Goal: Use online tool/utility: Use online tool/utility

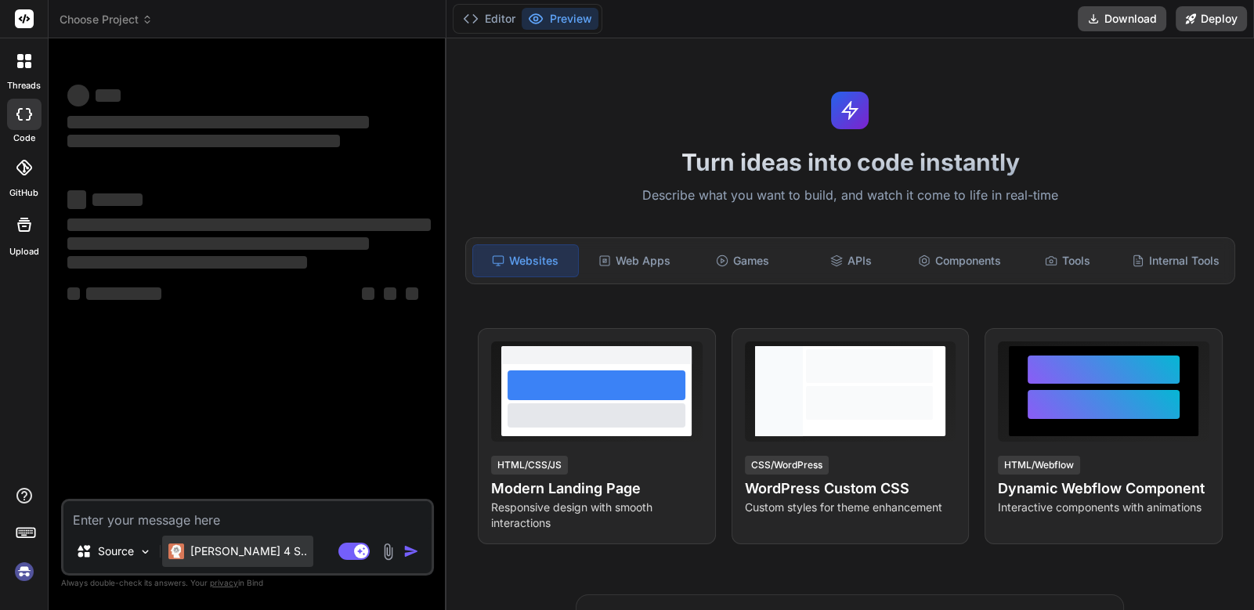
click at [243, 555] on p "[PERSON_NAME] 4 S.." at bounding box center [248, 552] width 117 height 16
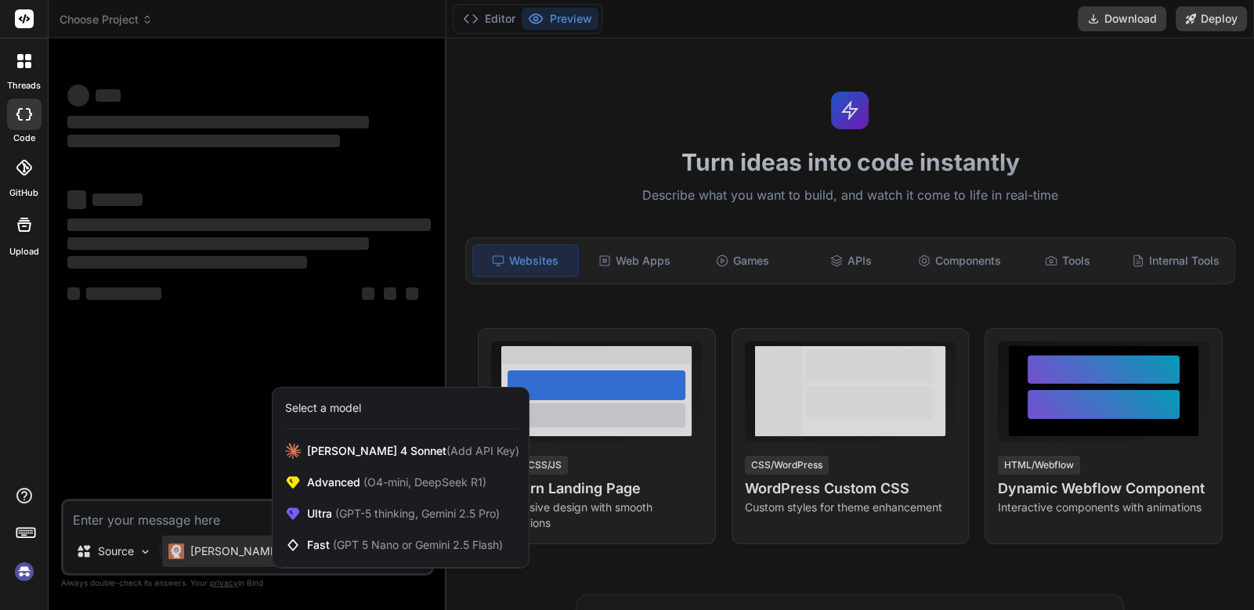
click at [241, 407] on div at bounding box center [627, 305] width 1254 height 610
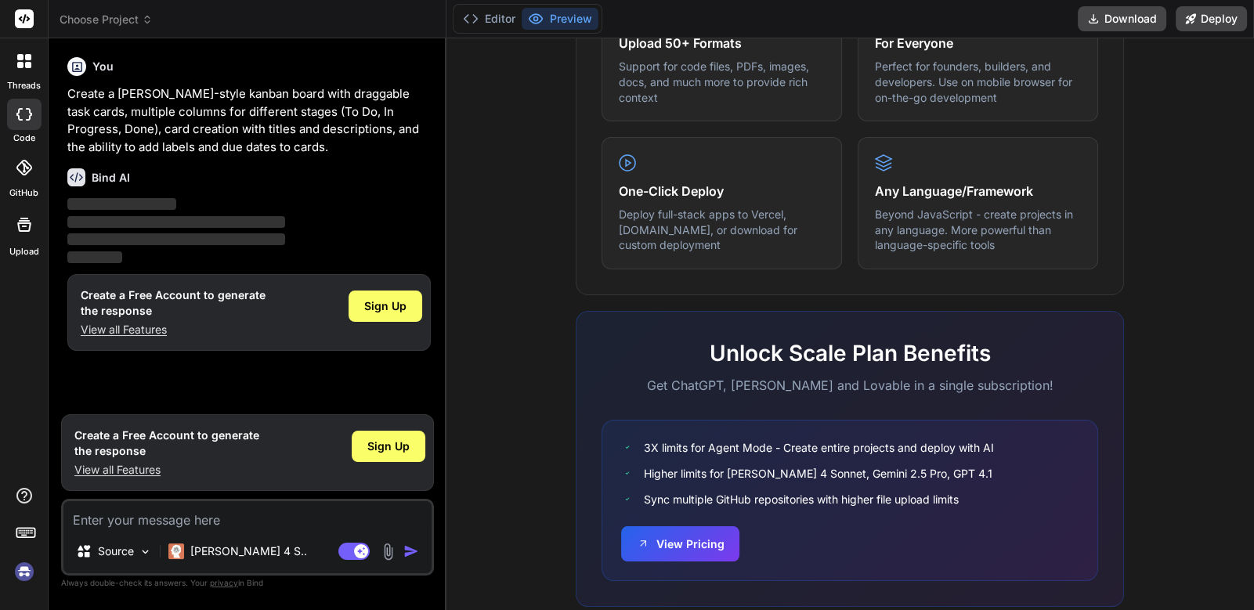
scroll to position [895, 0]
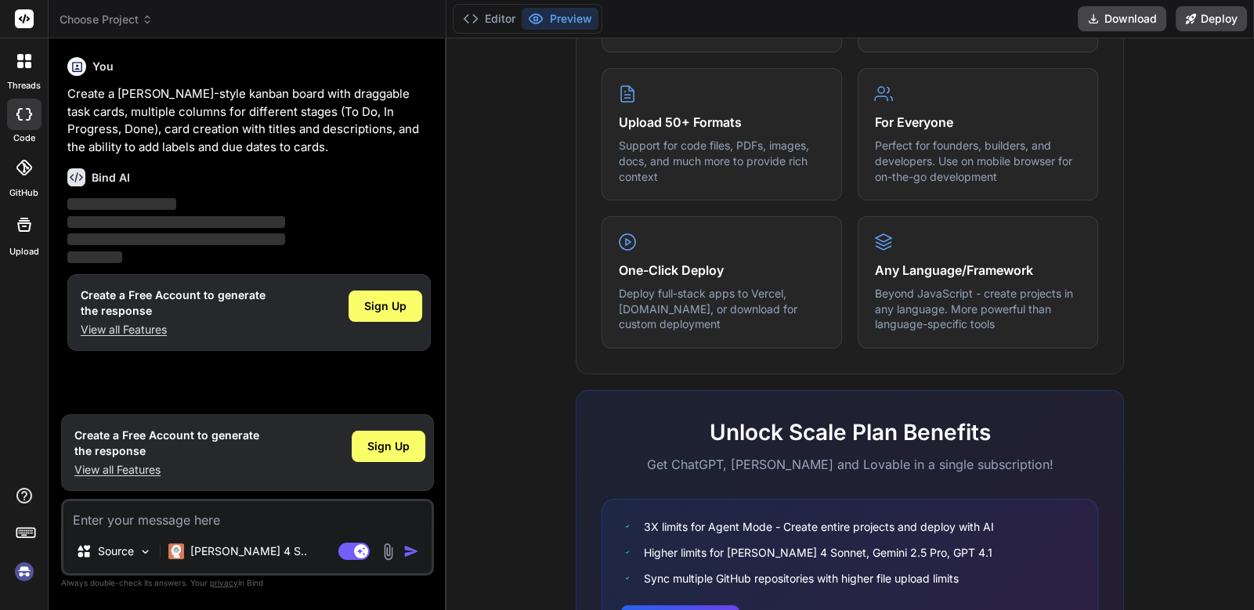
scroll to position [895, 0]
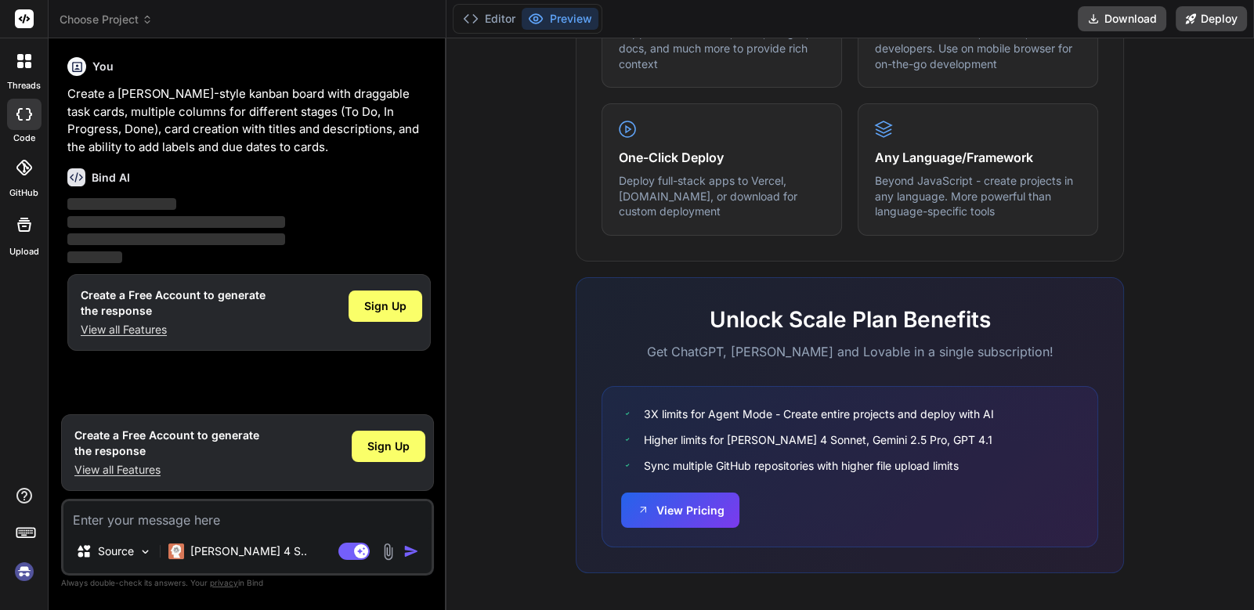
click at [25, 19] on rect at bounding box center [24, 18] width 19 height 19
click at [23, 68] on div at bounding box center [24, 61] width 33 height 33
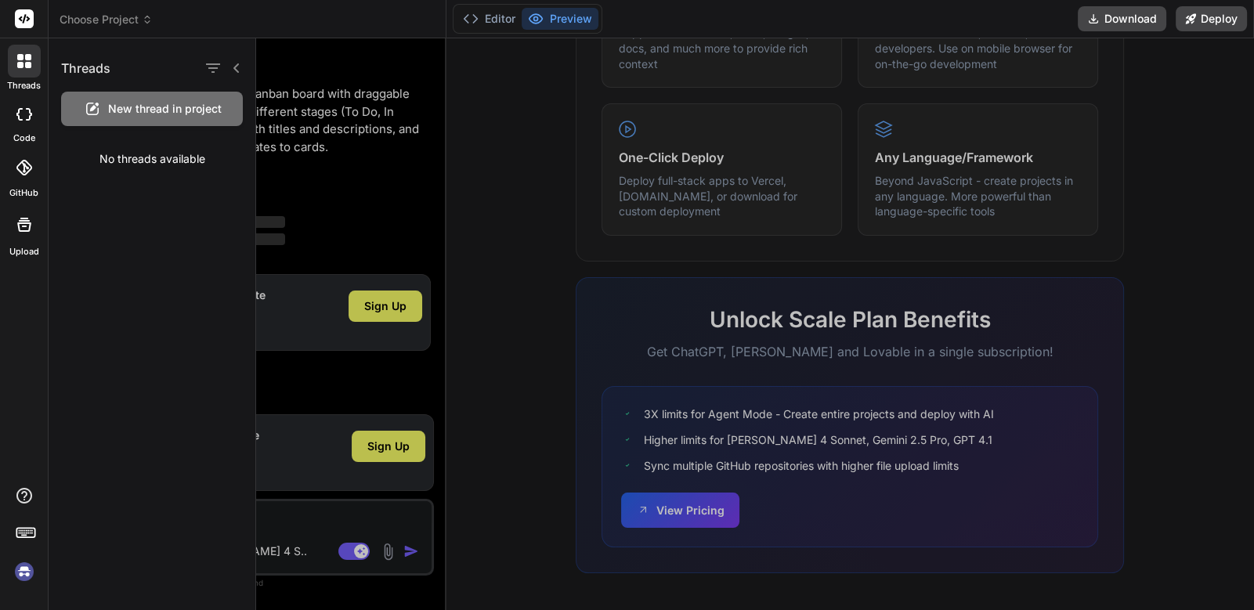
click at [20, 110] on icon at bounding box center [24, 114] width 16 height 13
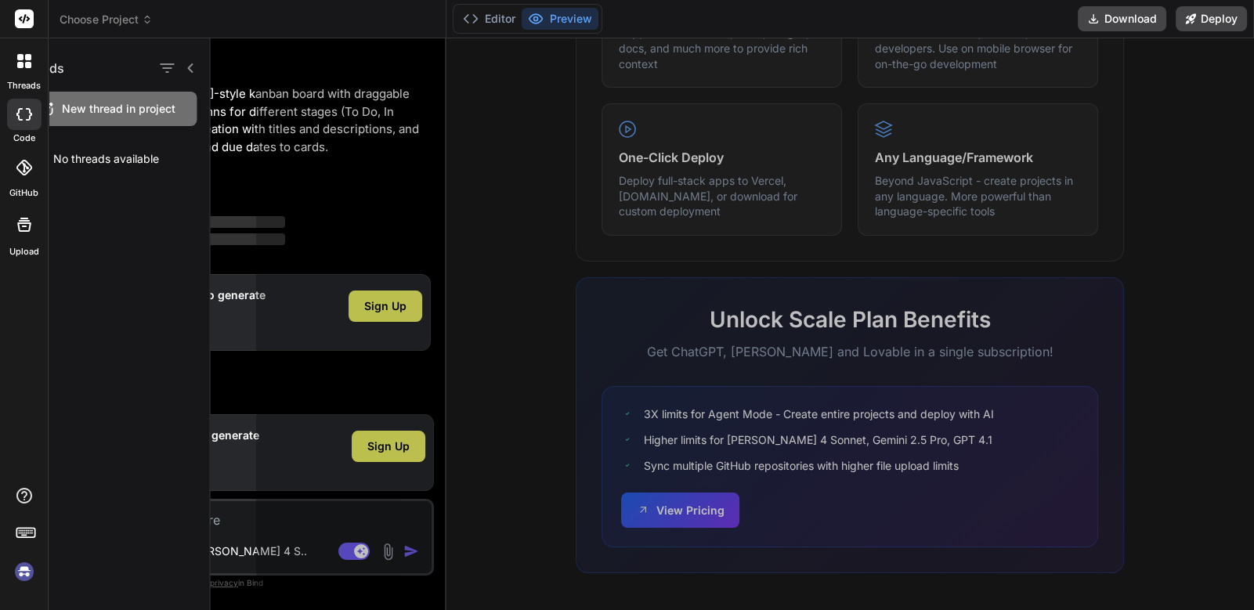
type textarea "x"
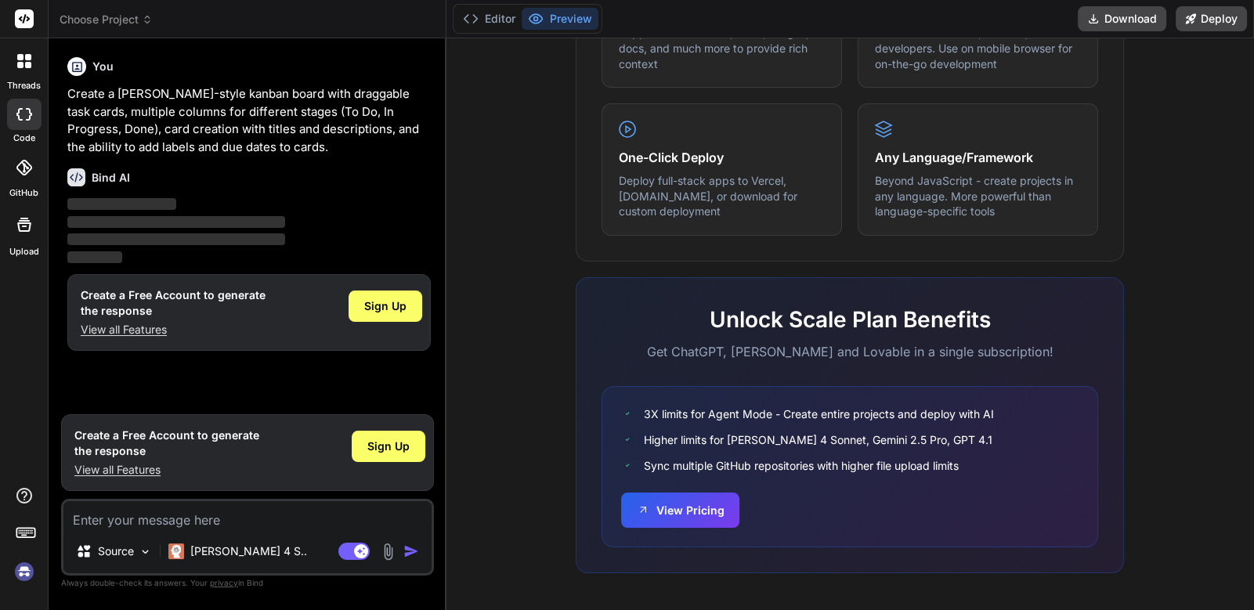
click at [20, 160] on icon at bounding box center [24, 168] width 16 height 16
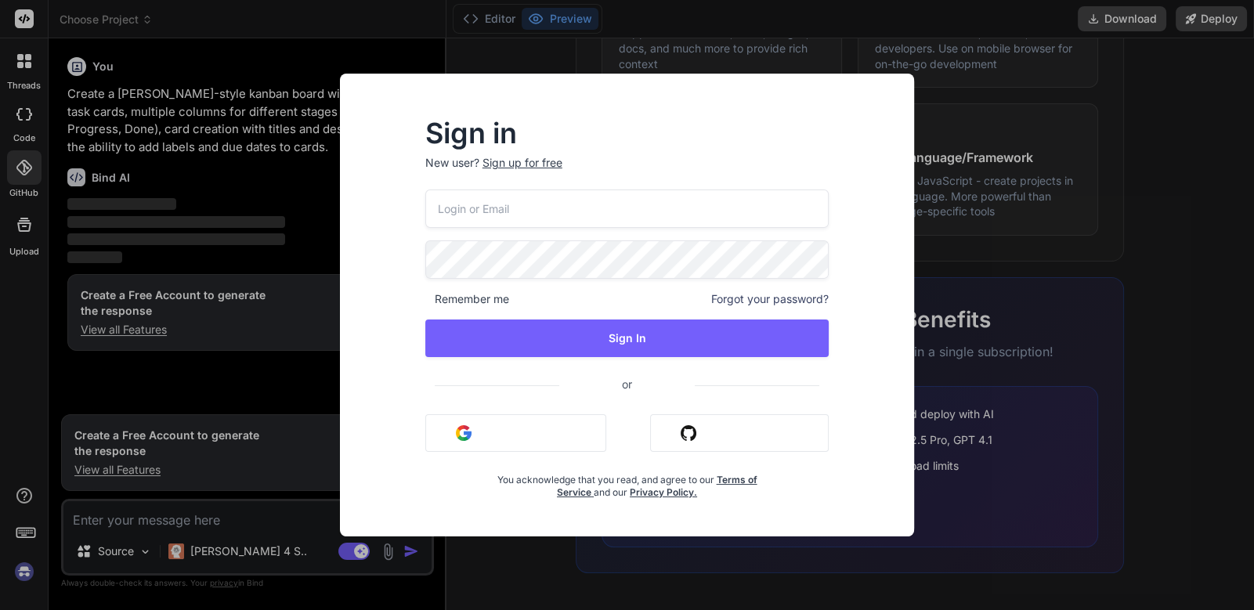
click at [31, 232] on div "Sign in New user? Sign up for free Remember me Forgot your password? Sign In or…" at bounding box center [627, 305] width 1254 height 610
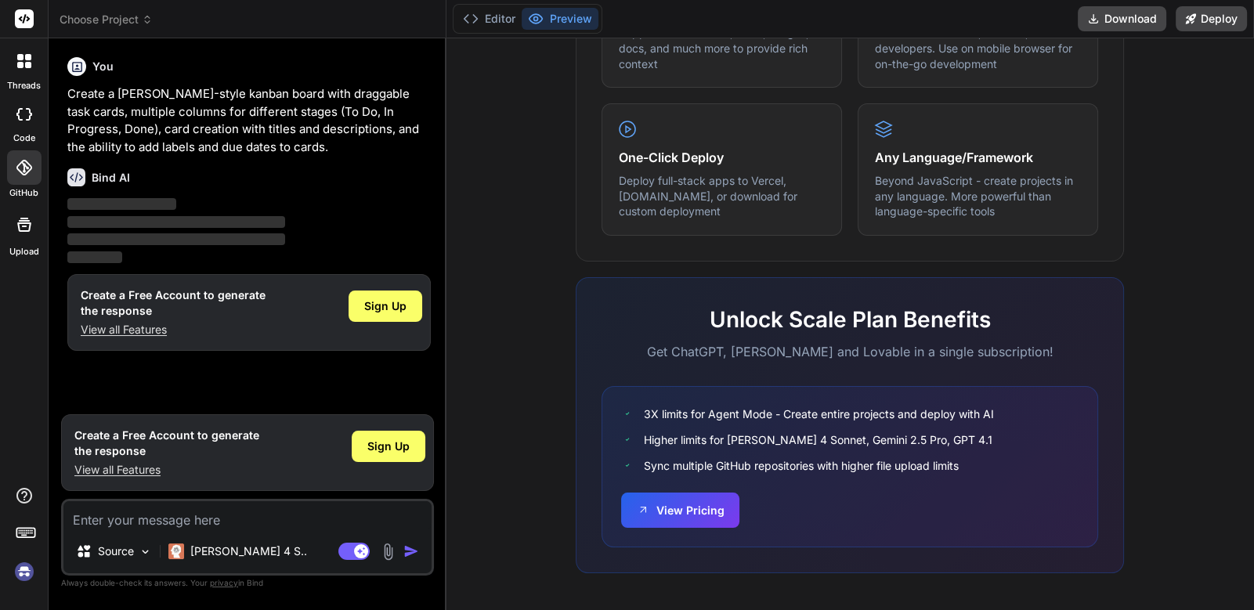
click at [23, 537] on rect at bounding box center [25, 532] width 18 height 9
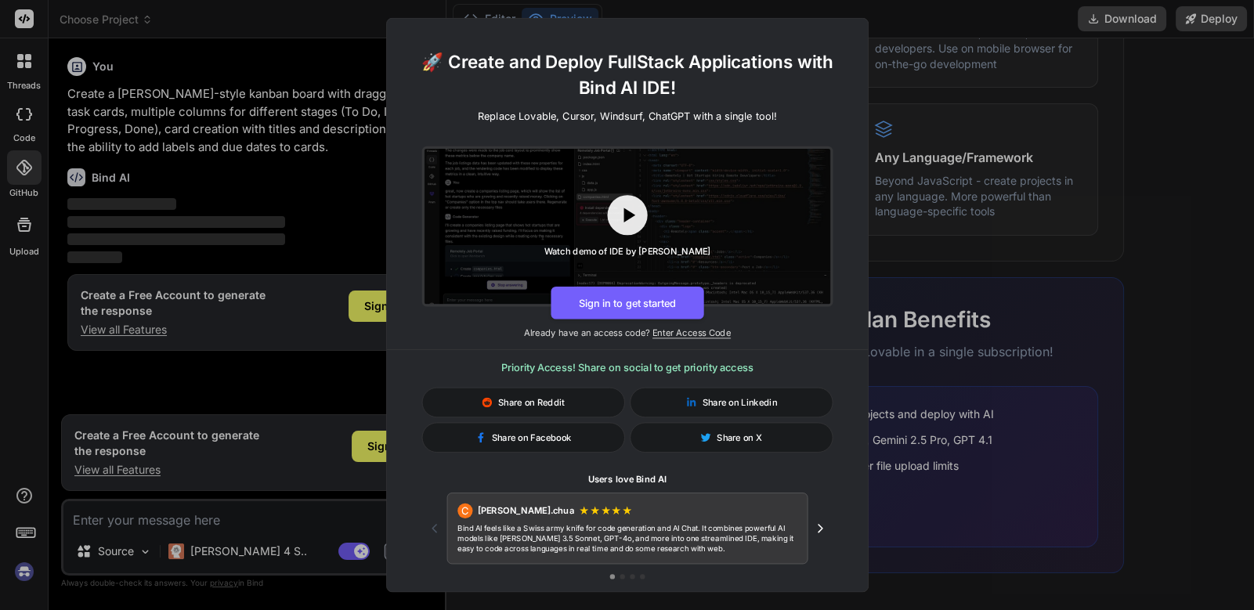
click at [25, 497] on div "🚀 Create and Deploy FullStack Applications with Bind AI IDE! Replace Lovable, C…" at bounding box center [627, 305] width 1254 height 610
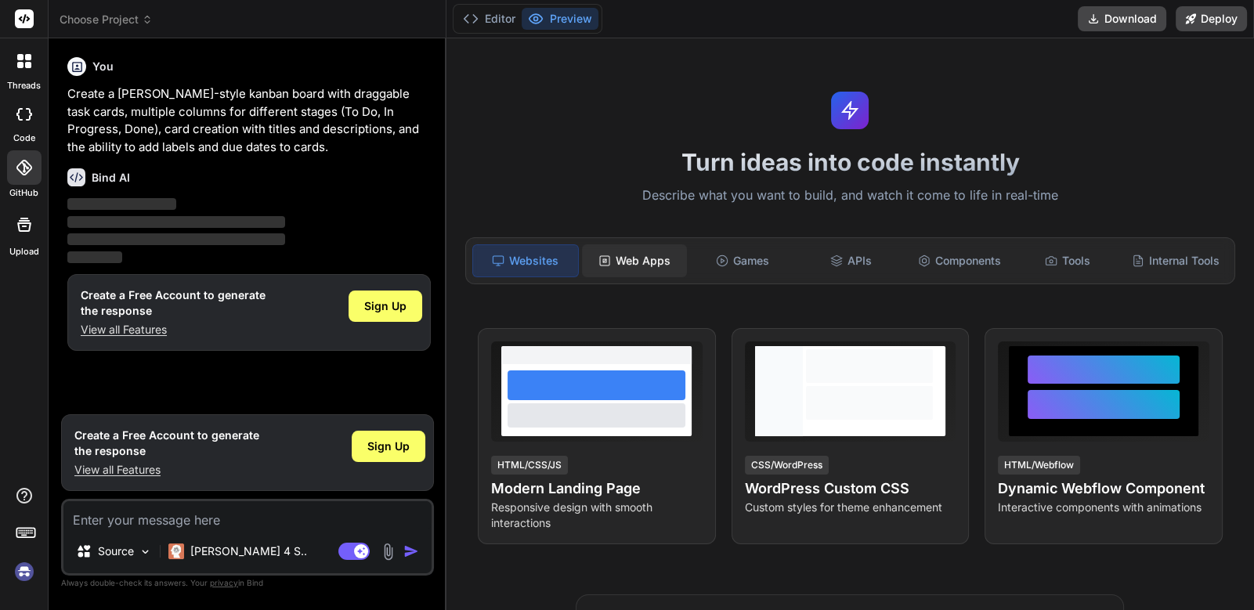
click at [631, 266] on div "Web Apps" at bounding box center [634, 260] width 105 height 33
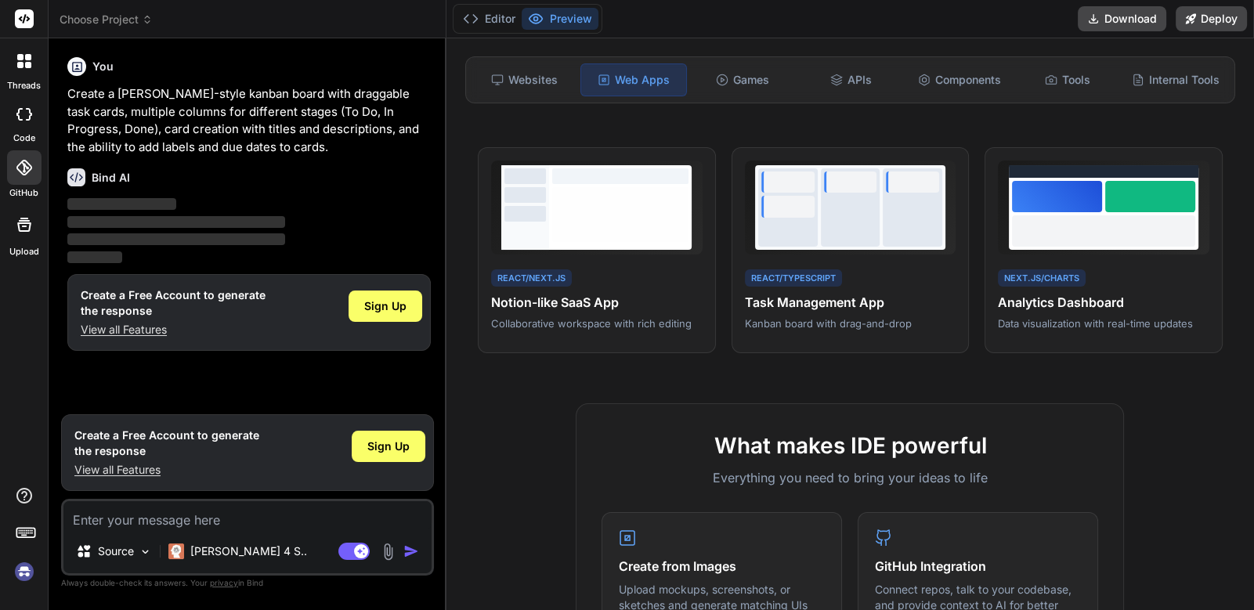
scroll to position [103, 0]
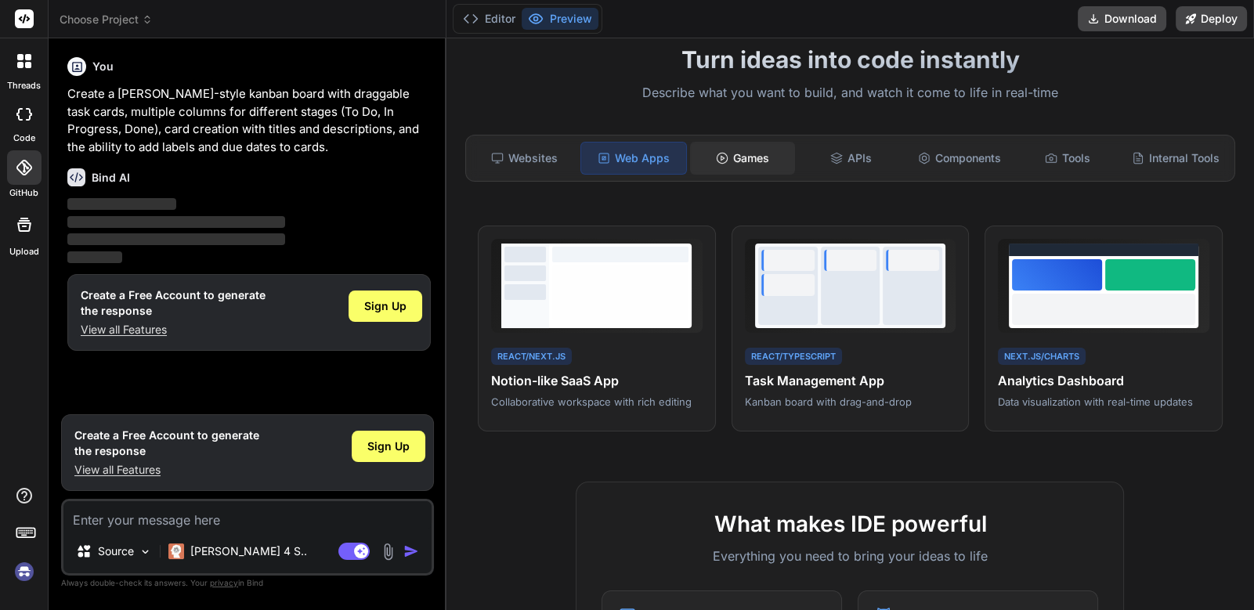
click at [731, 160] on div "Games" at bounding box center [742, 158] width 105 height 33
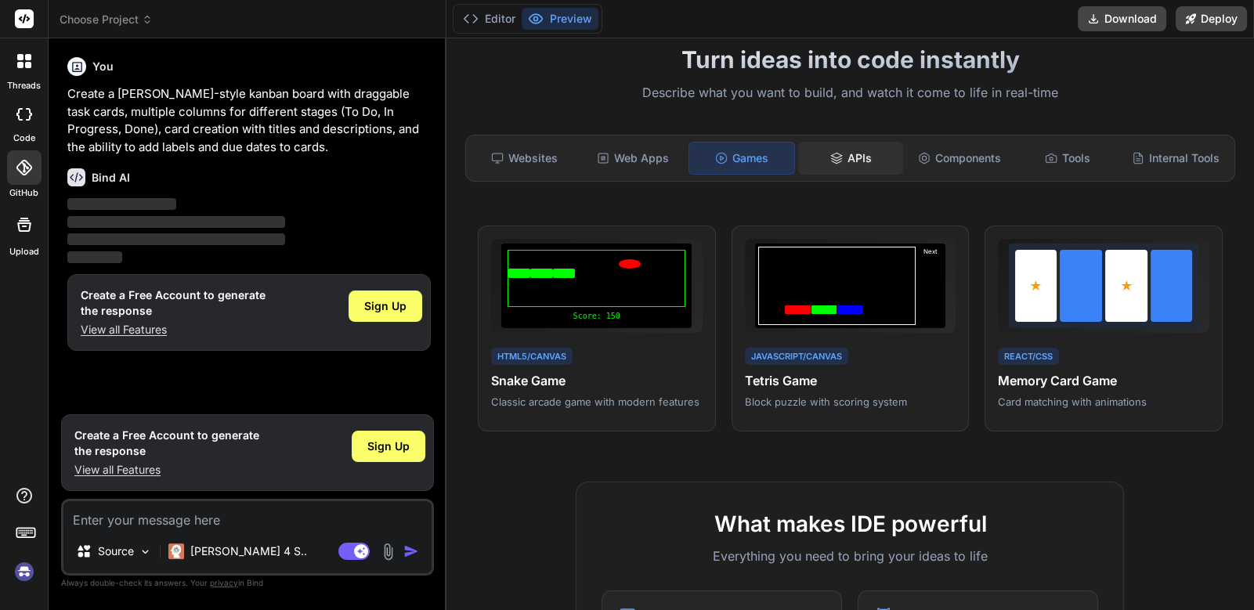
click at [860, 161] on div "APIs" at bounding box center [850, 158] width 105 height 33
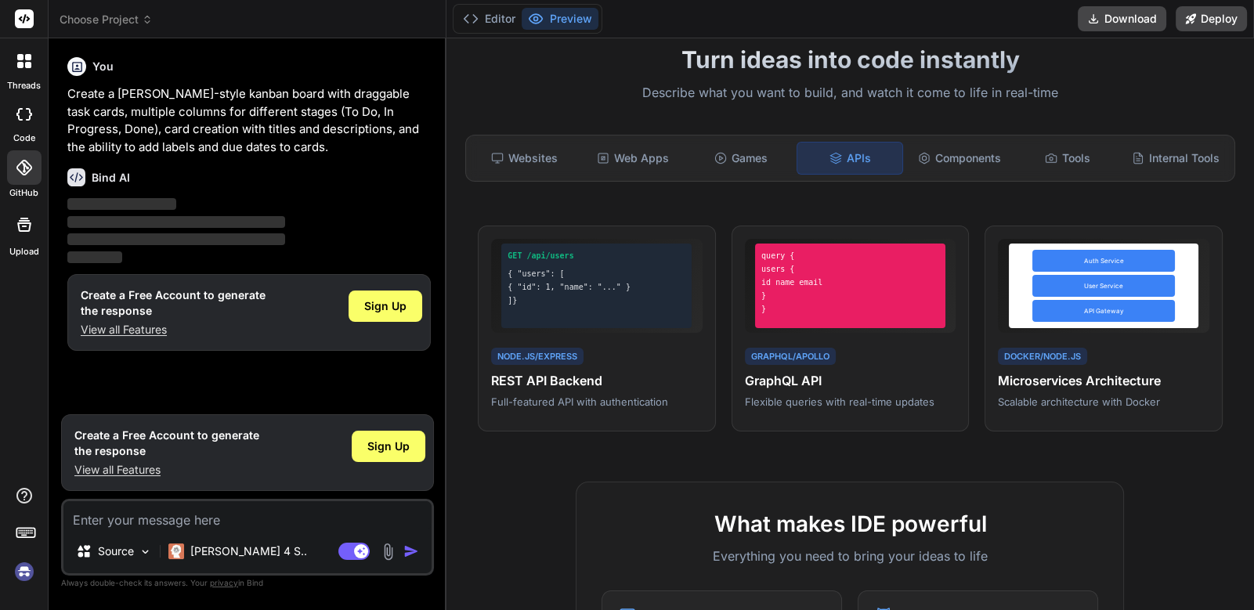
scroll to position [24, 0]
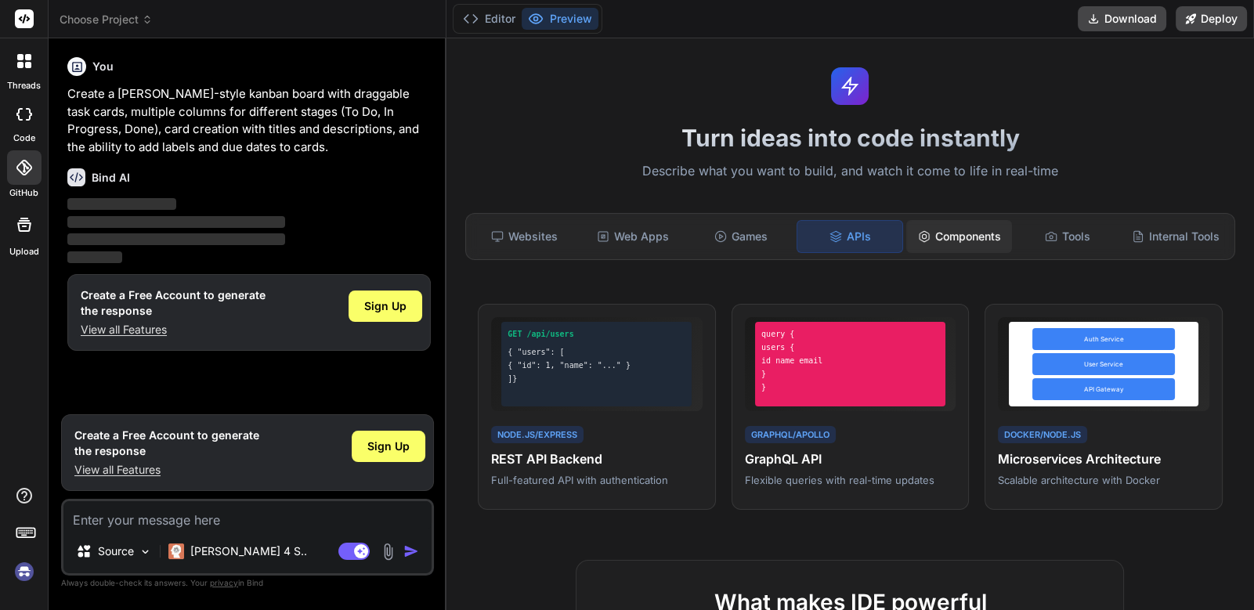
click at [966, 229] on div "Components" at bounding box center [958, 236] width 105 height 33
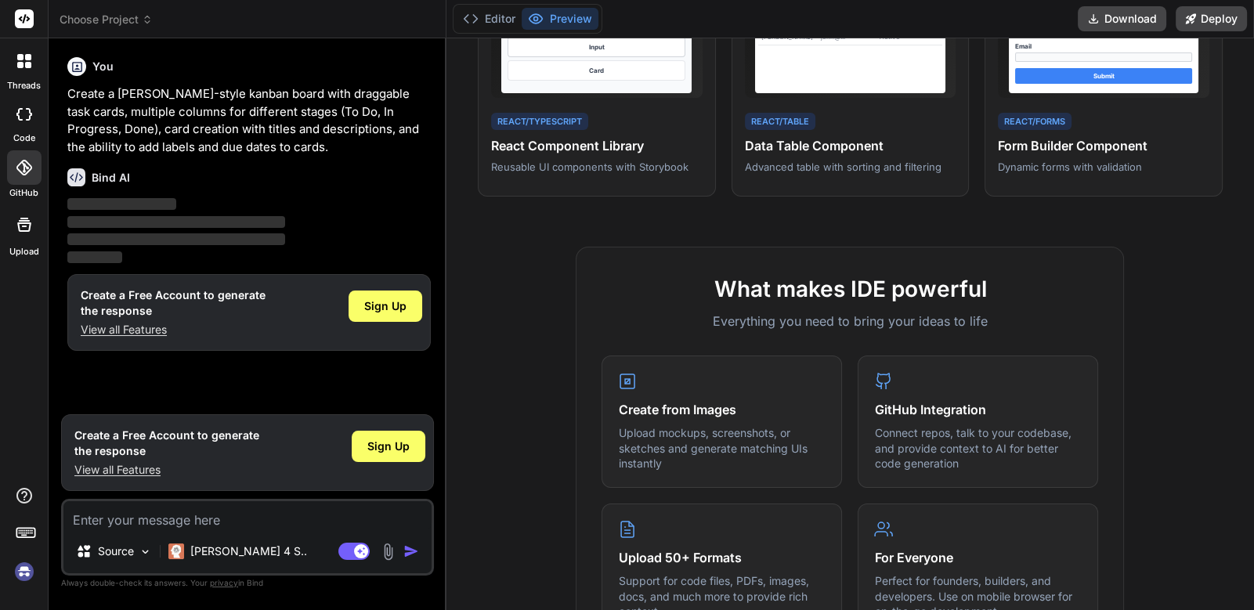
scroll to position [103, 0]
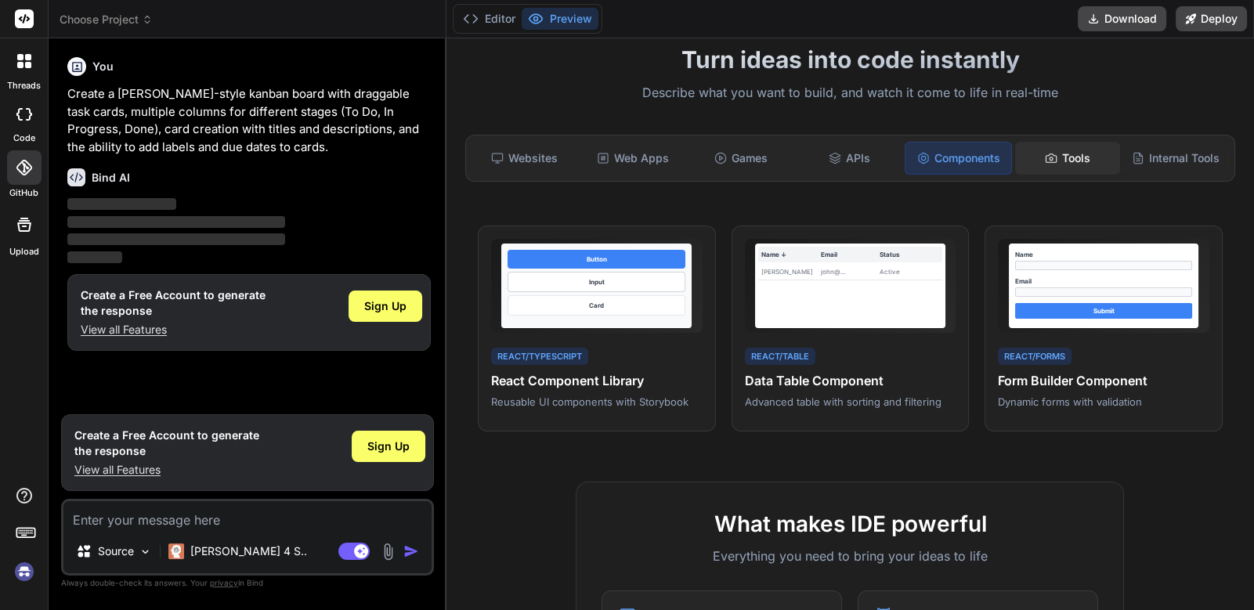
click at [1045, 160] on icon at bounding box center [1051, 158] width 13 height 13
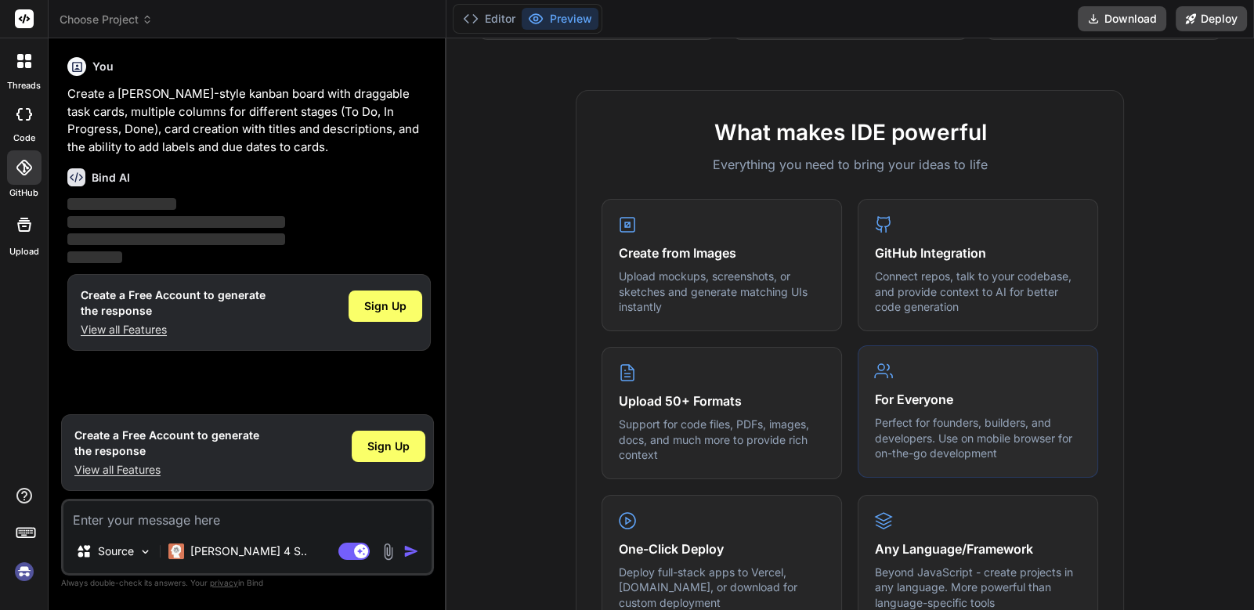
scroll to position [181, 0]
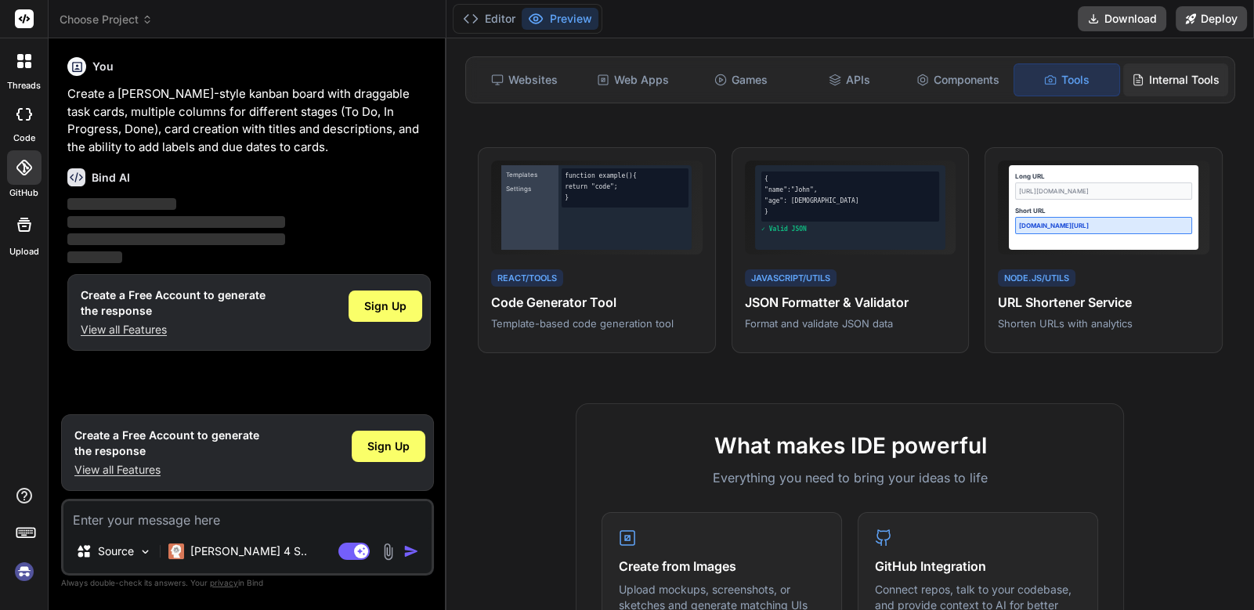
click at [1146, 84] on div "Internal Tools" at bounding box center [1175, 79] width 105 height 33
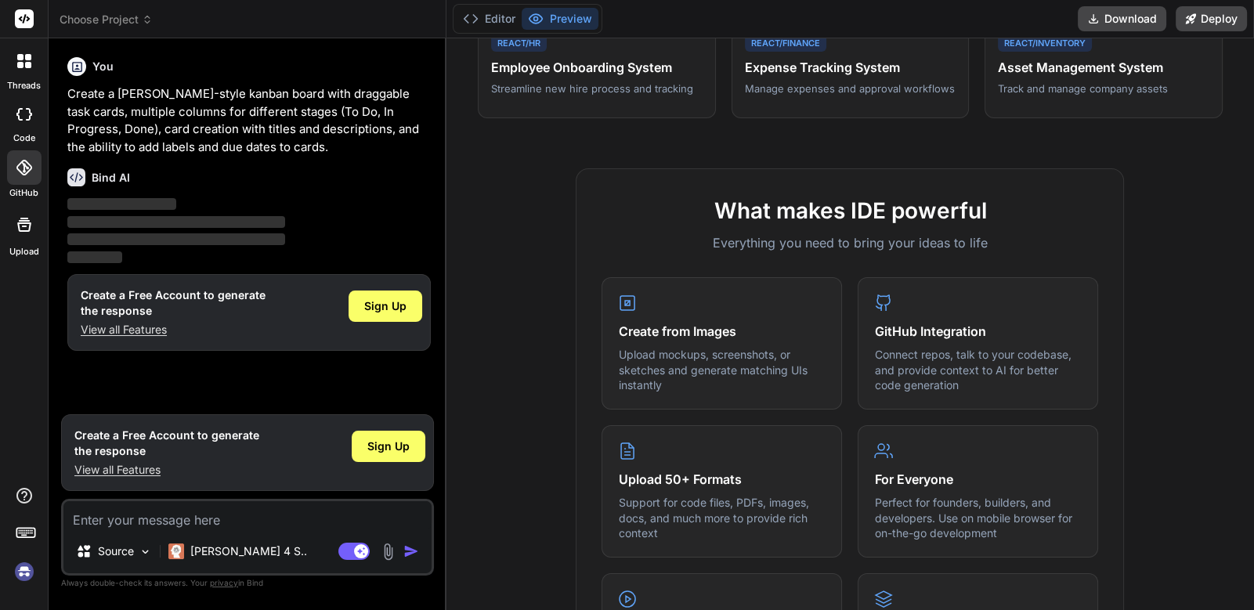
scroll to position [103, 0]
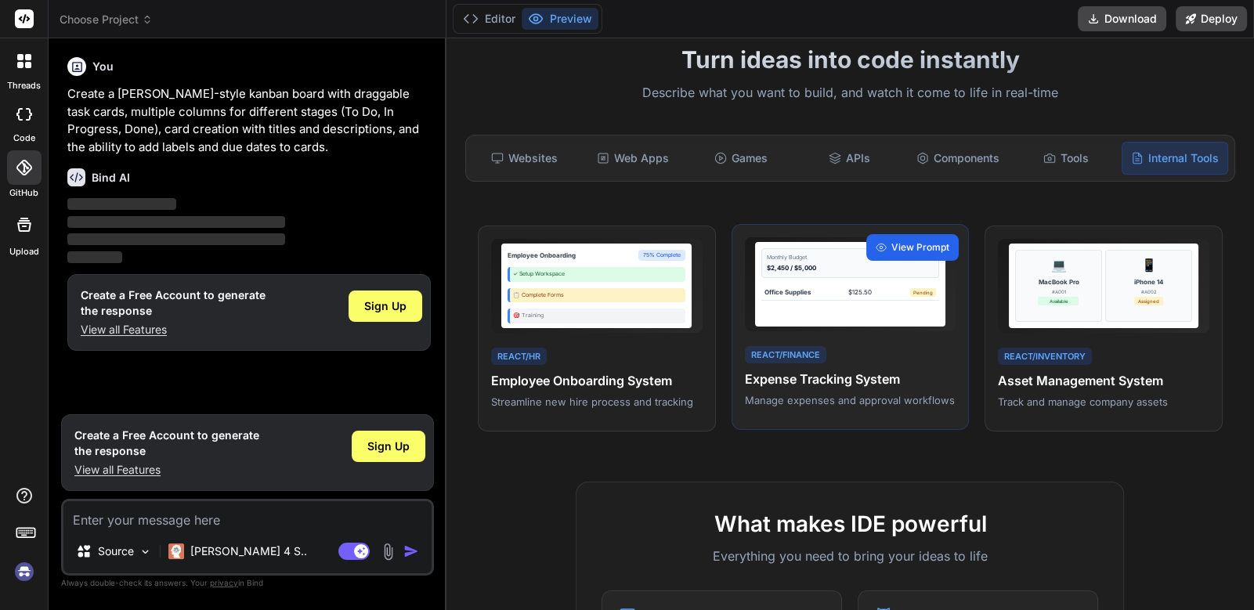
click at [905, 245] on span "View Prompt" at bounding box center [920, 247] width 58 height 14
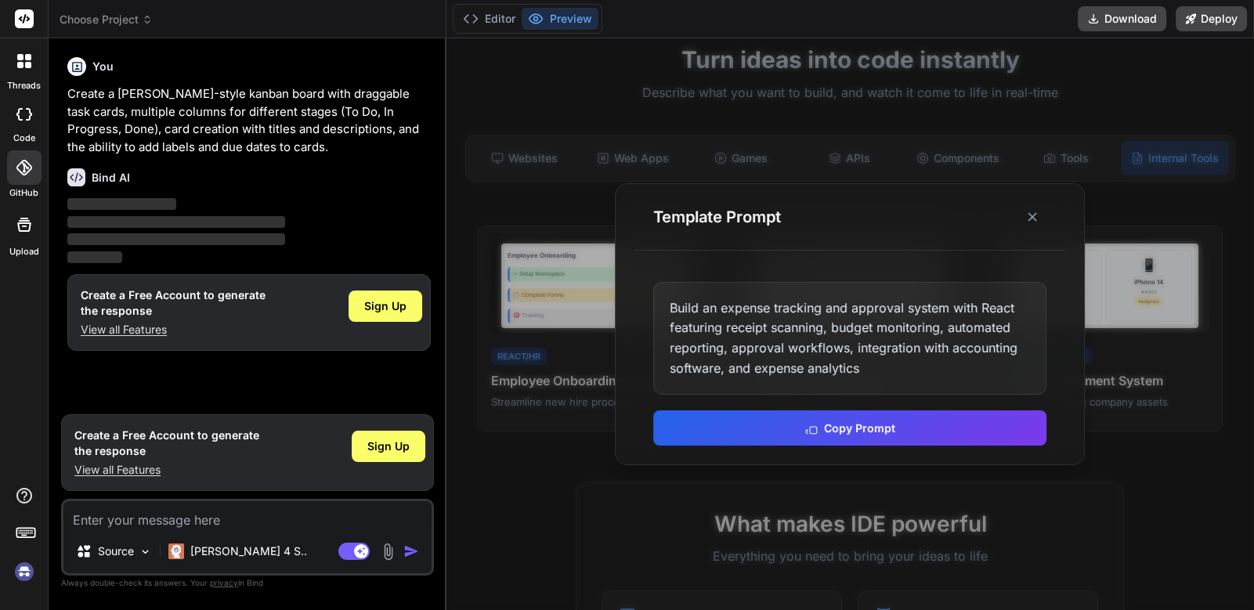
click at [493, 501] on div at bounding box center [850, 324] width 808 height 572
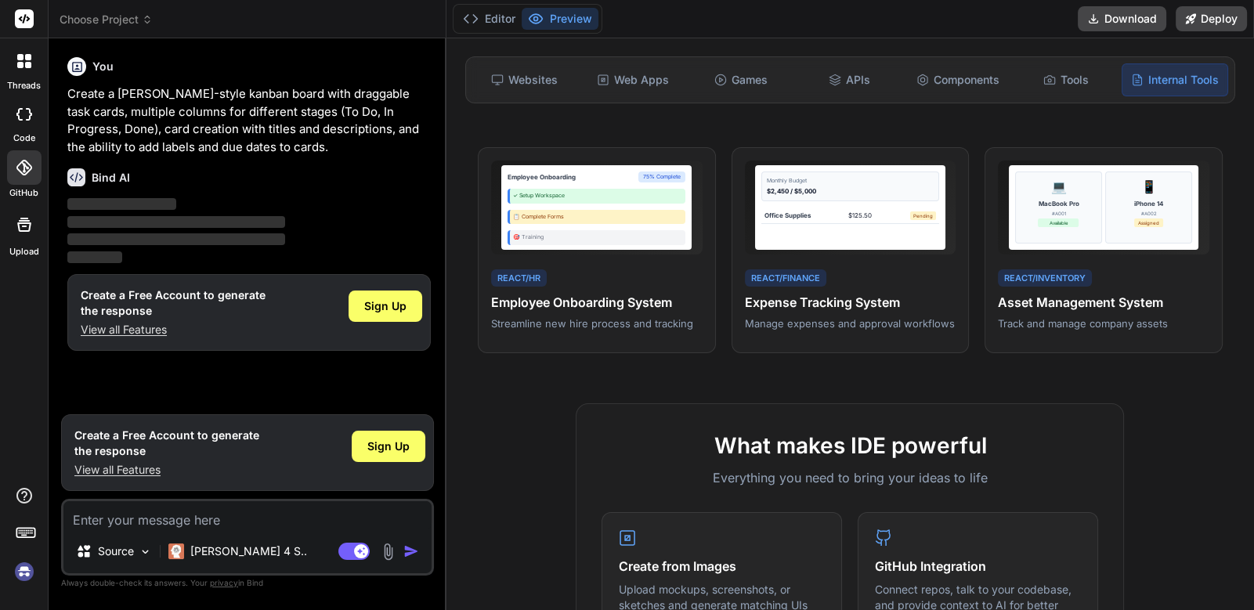
scroll to position [0, 0]
